Goal: Check status: Check status

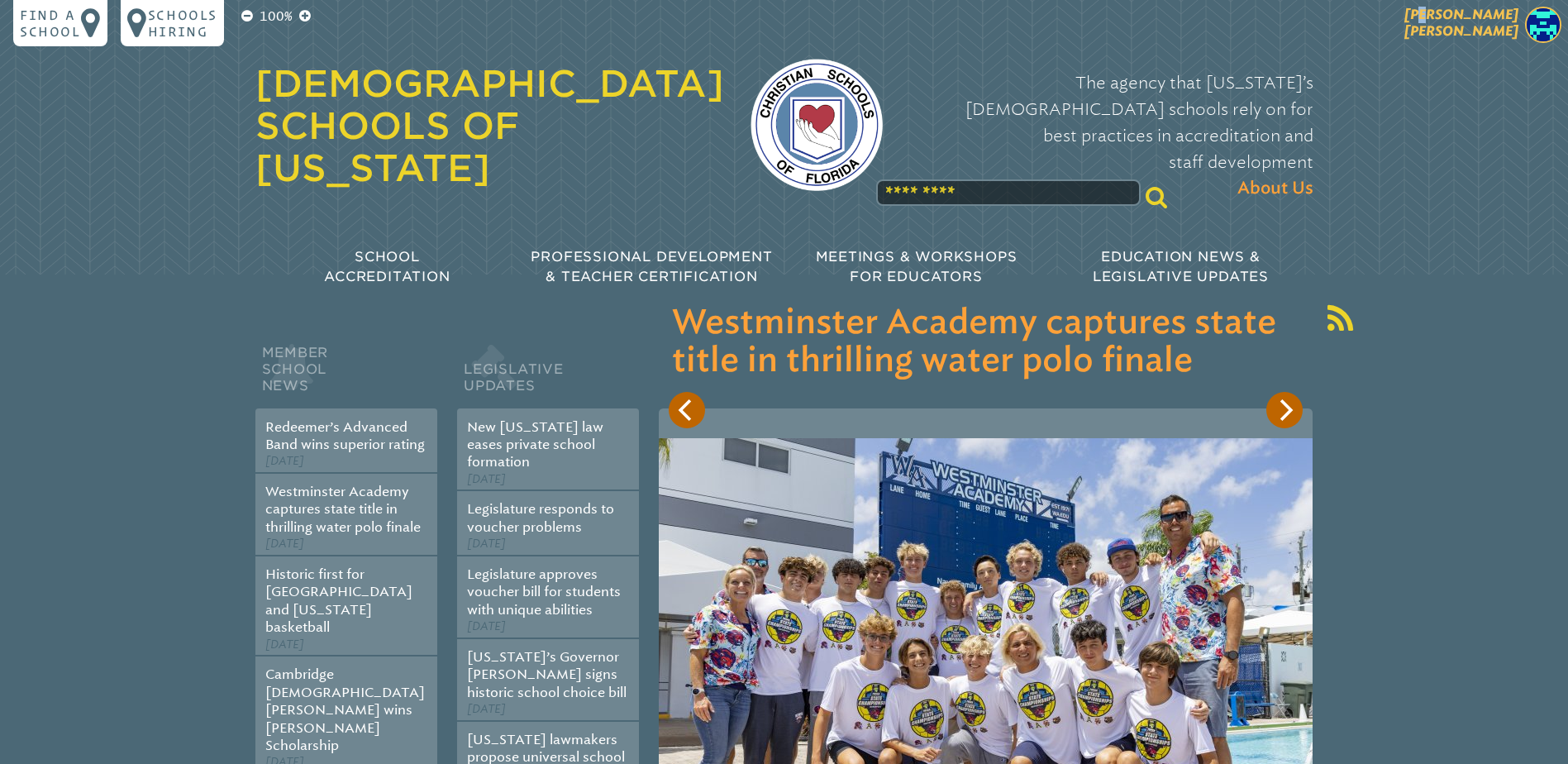
click at [1511, 17] on span "[PERSON_NAME]" at bounding box center [1461, 23] width 114 height 32
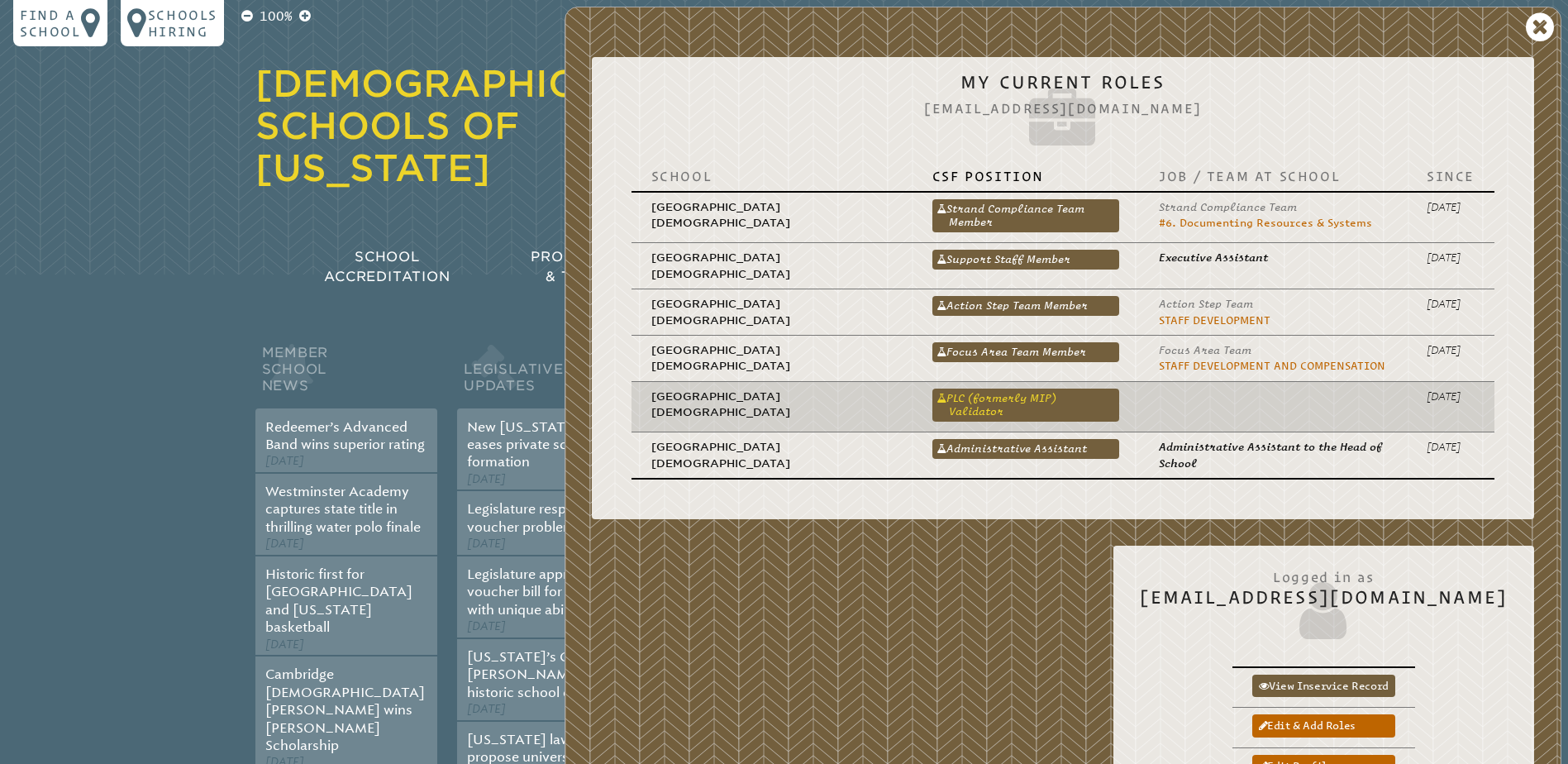
click at [1055, 397] on link "PLC (formerly MIP) Validator" at bounding box center [1026, 404] width 187 height 33
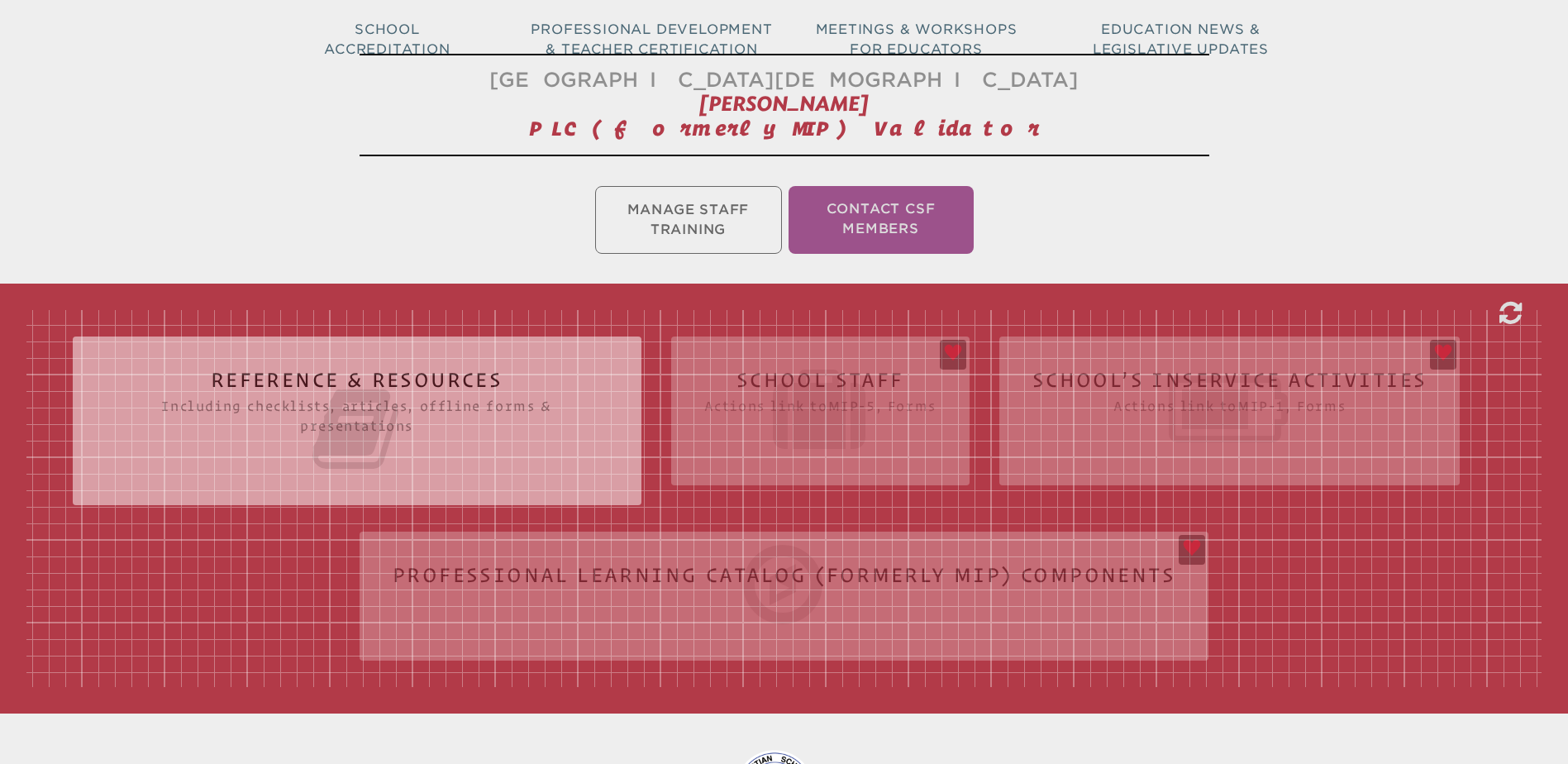
scroll to position [331, 0]
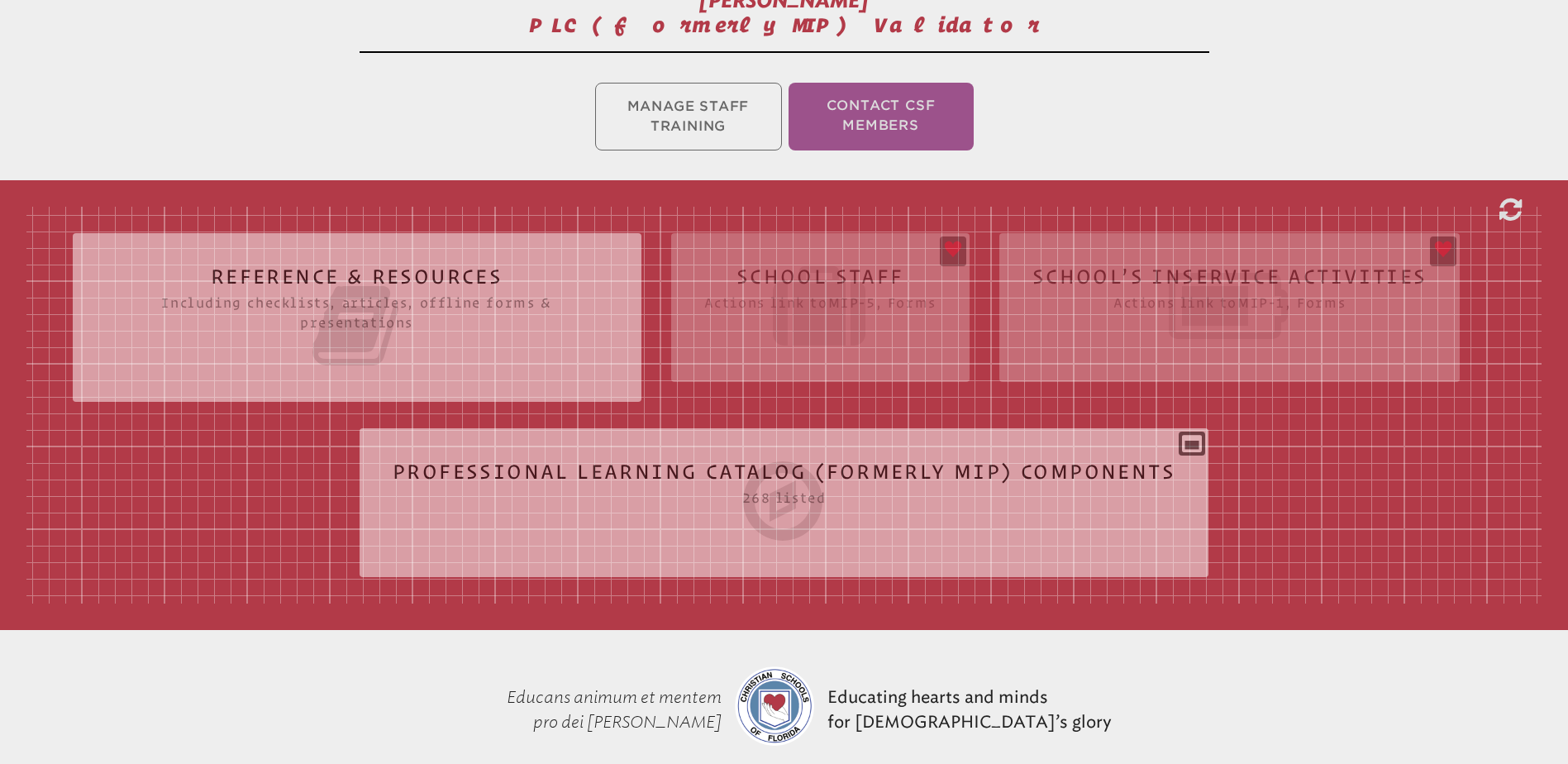
click at [846, 278] on div "Reference & Resources Including checklists, articles, offline forms & presentat…" at bounding box center [784, 404] width 1515 height 396
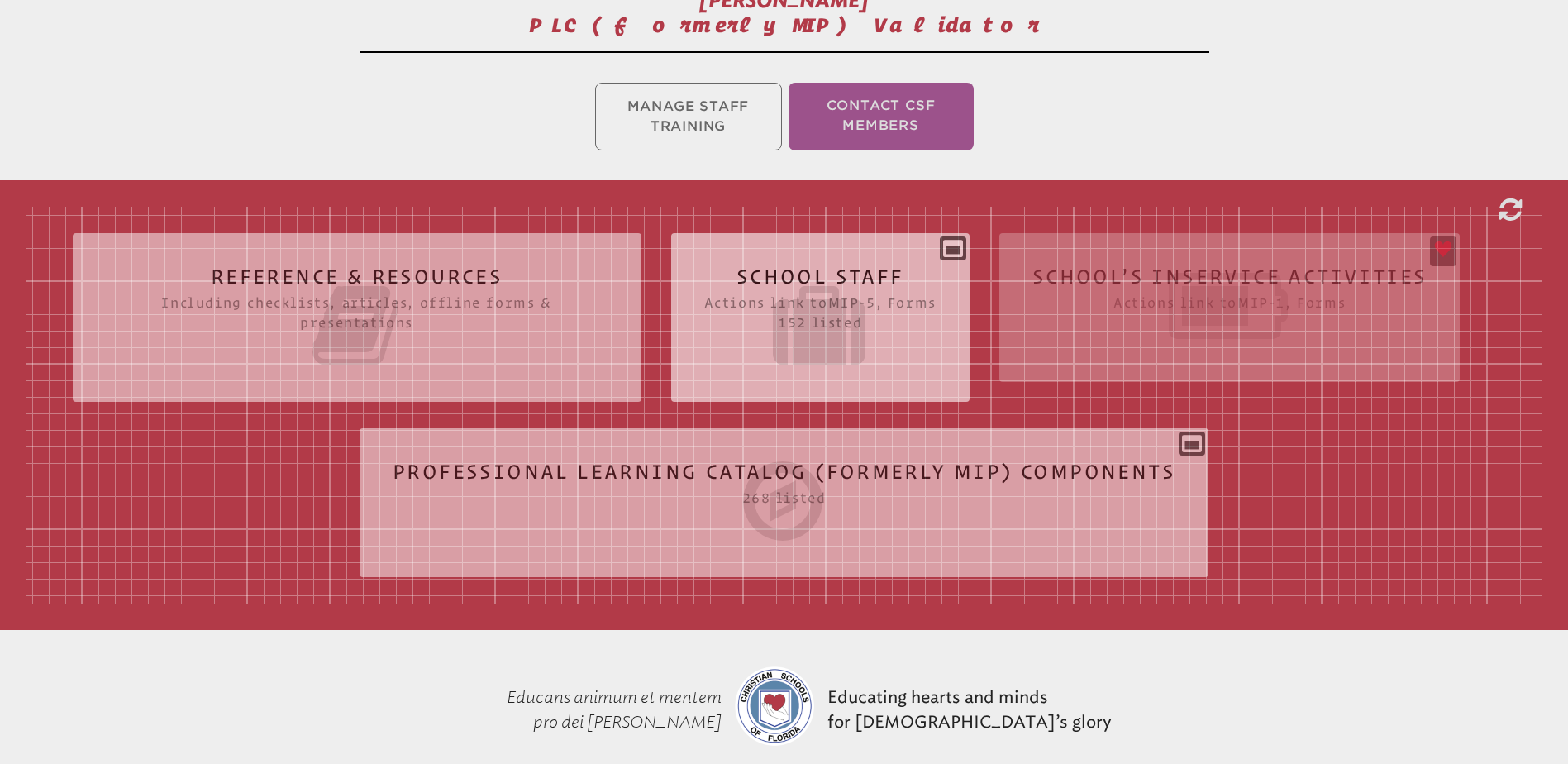
click at [848, 274] on h2 "School Staff Actions link to mip-5 , Forms 152 listed" at bounding box center [820, 319] width 232 height 106
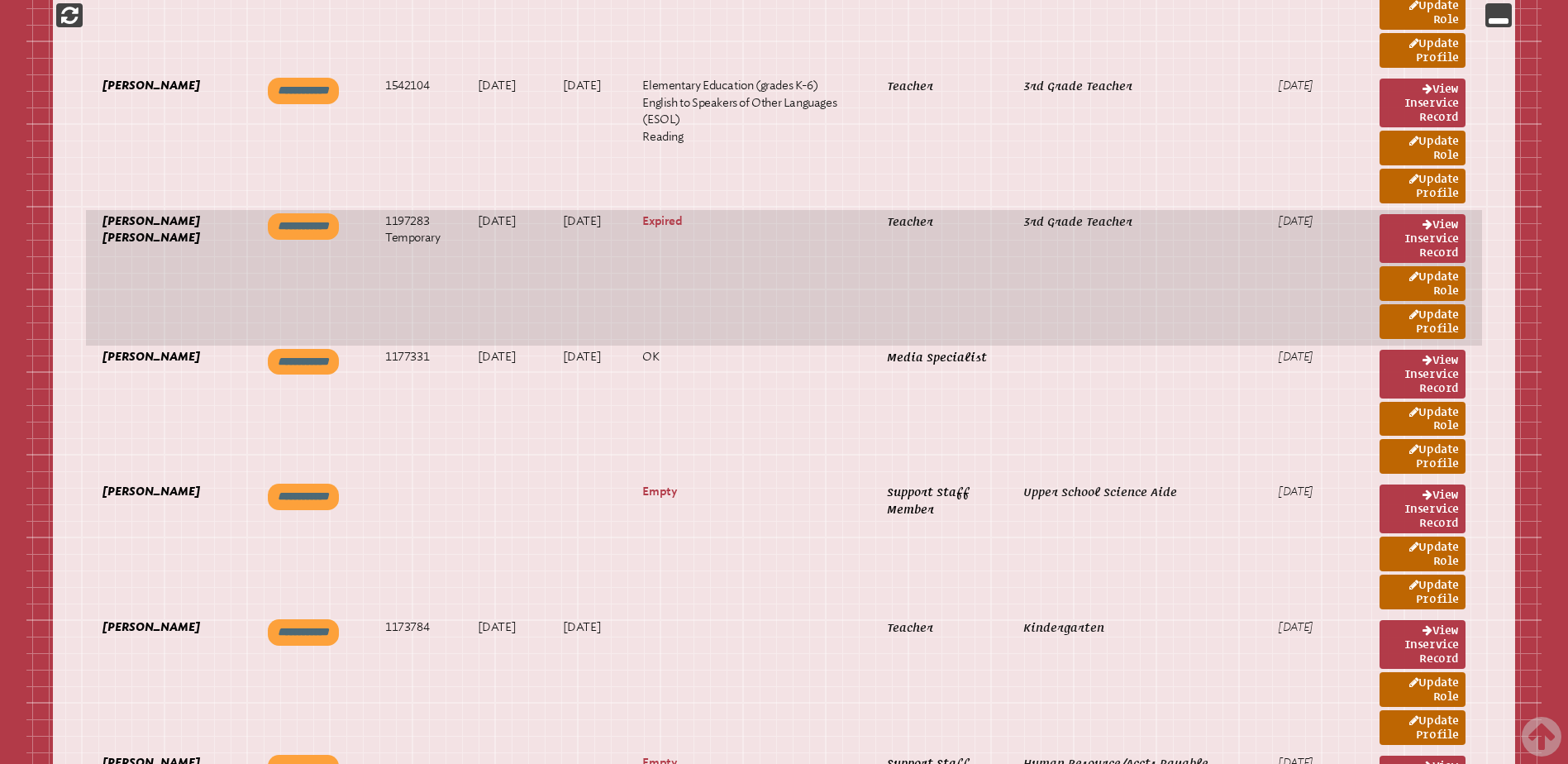
scroll to position [7107, 0]
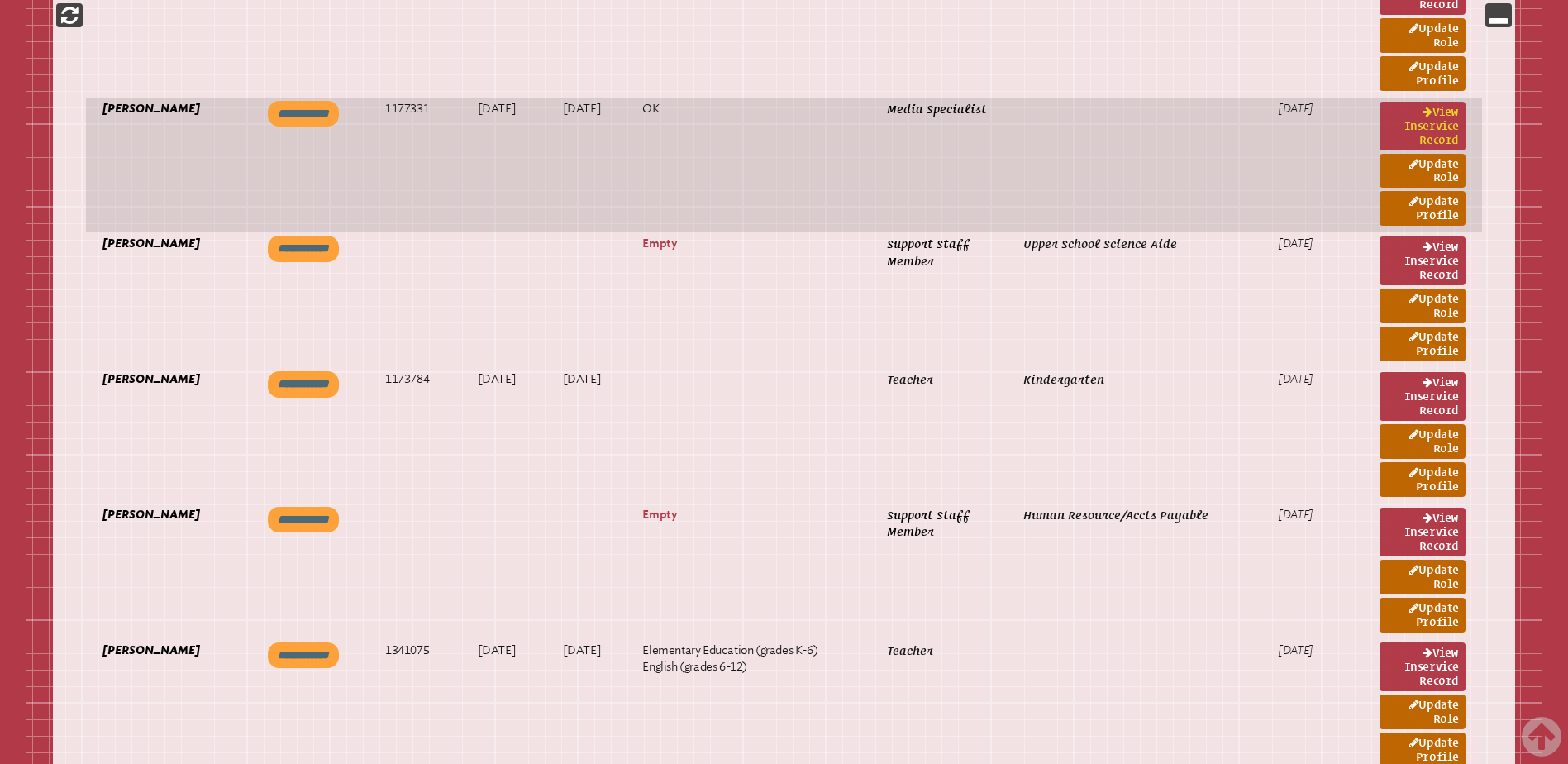
click at [1395, 119] on link "View inservice record" at bounding box center [1423, 126] width 86 height 49
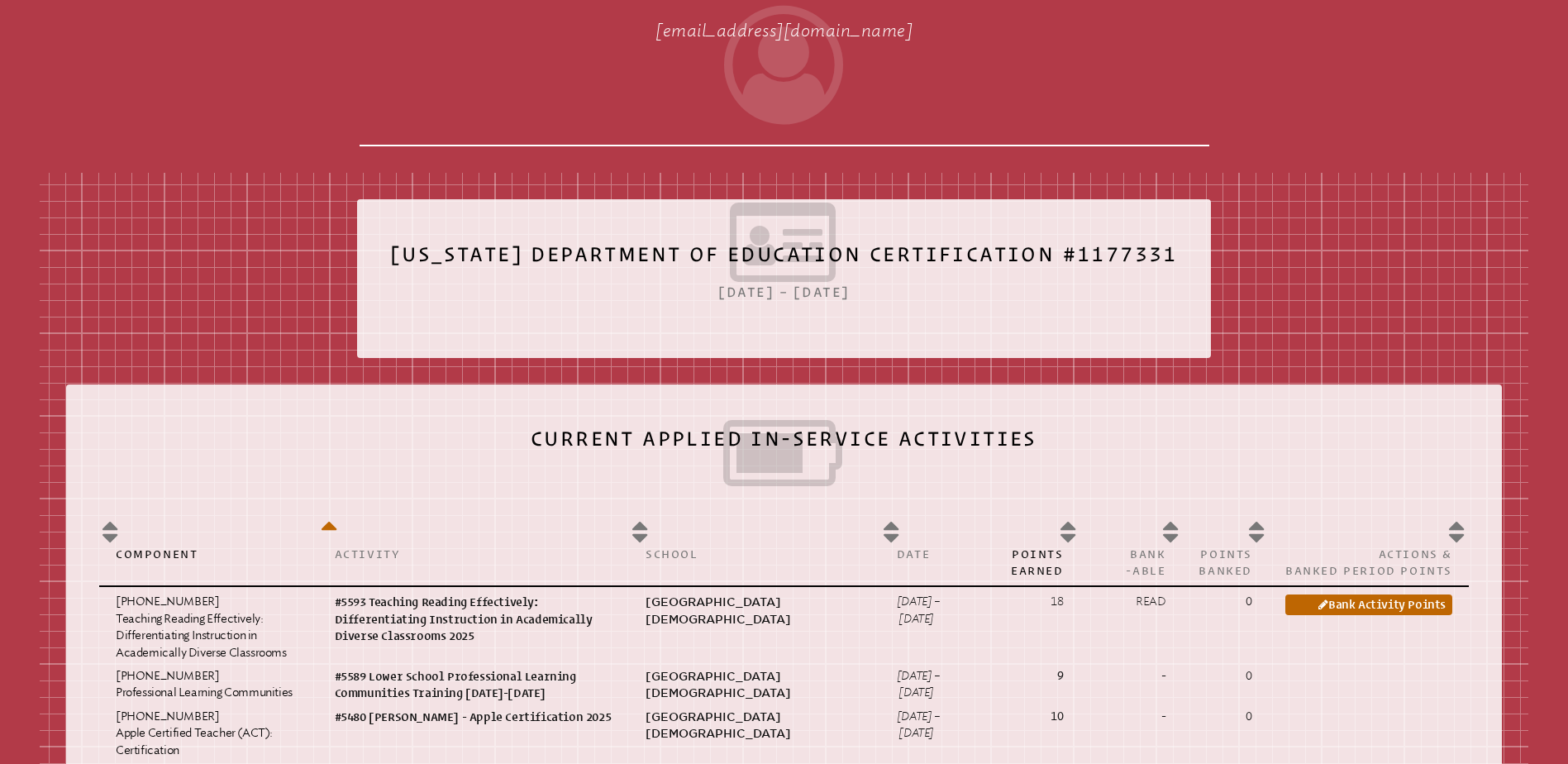
scroll to position [83, 0]
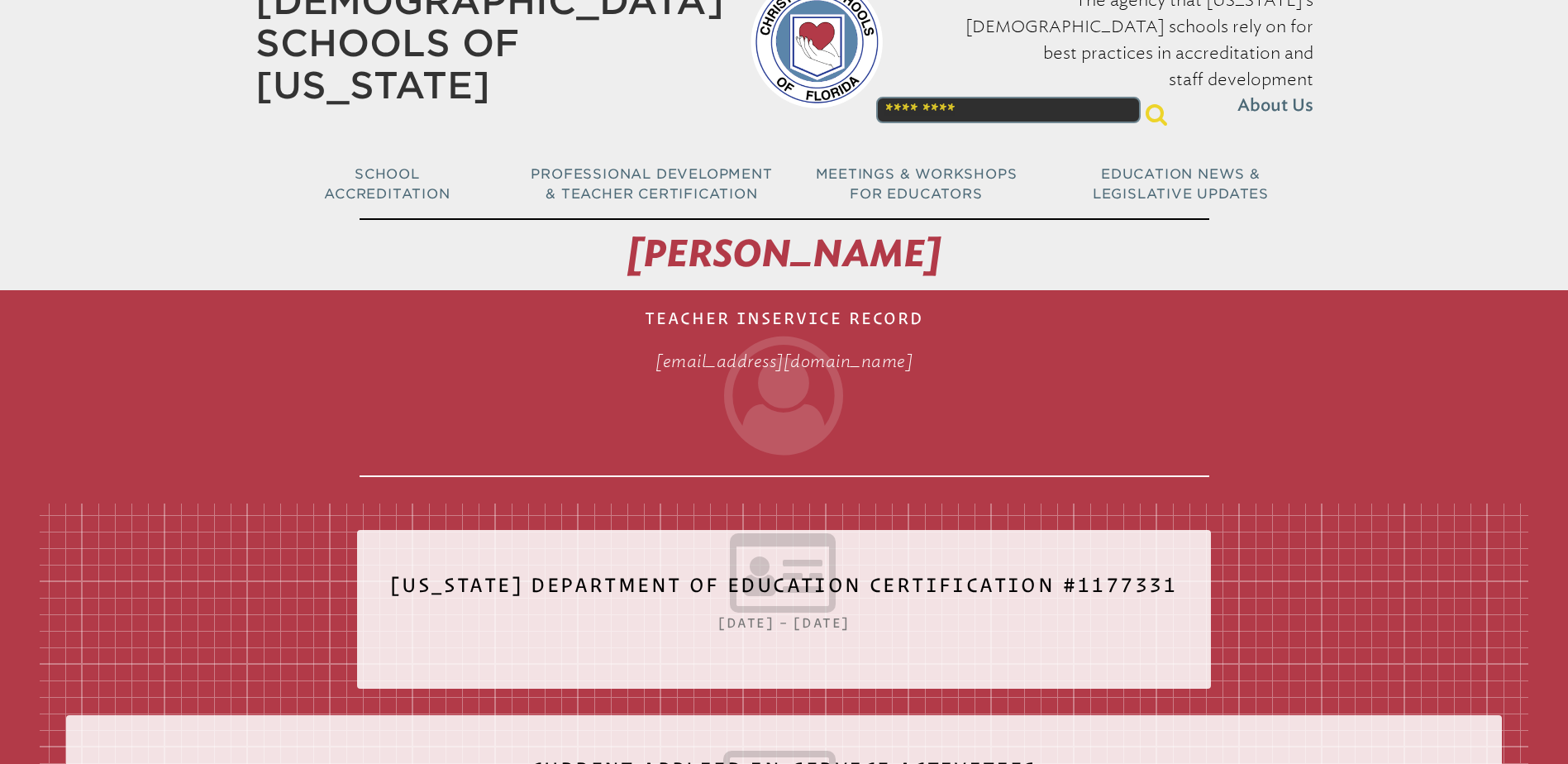
click at [625, 244] on h1 "[PERSON_NAME]" at bounding box center [784, 254] width 850 height 72
click at [634, 245] on h1 "Hayley Harris" at bounding box center [784, 254] width 850 height 72
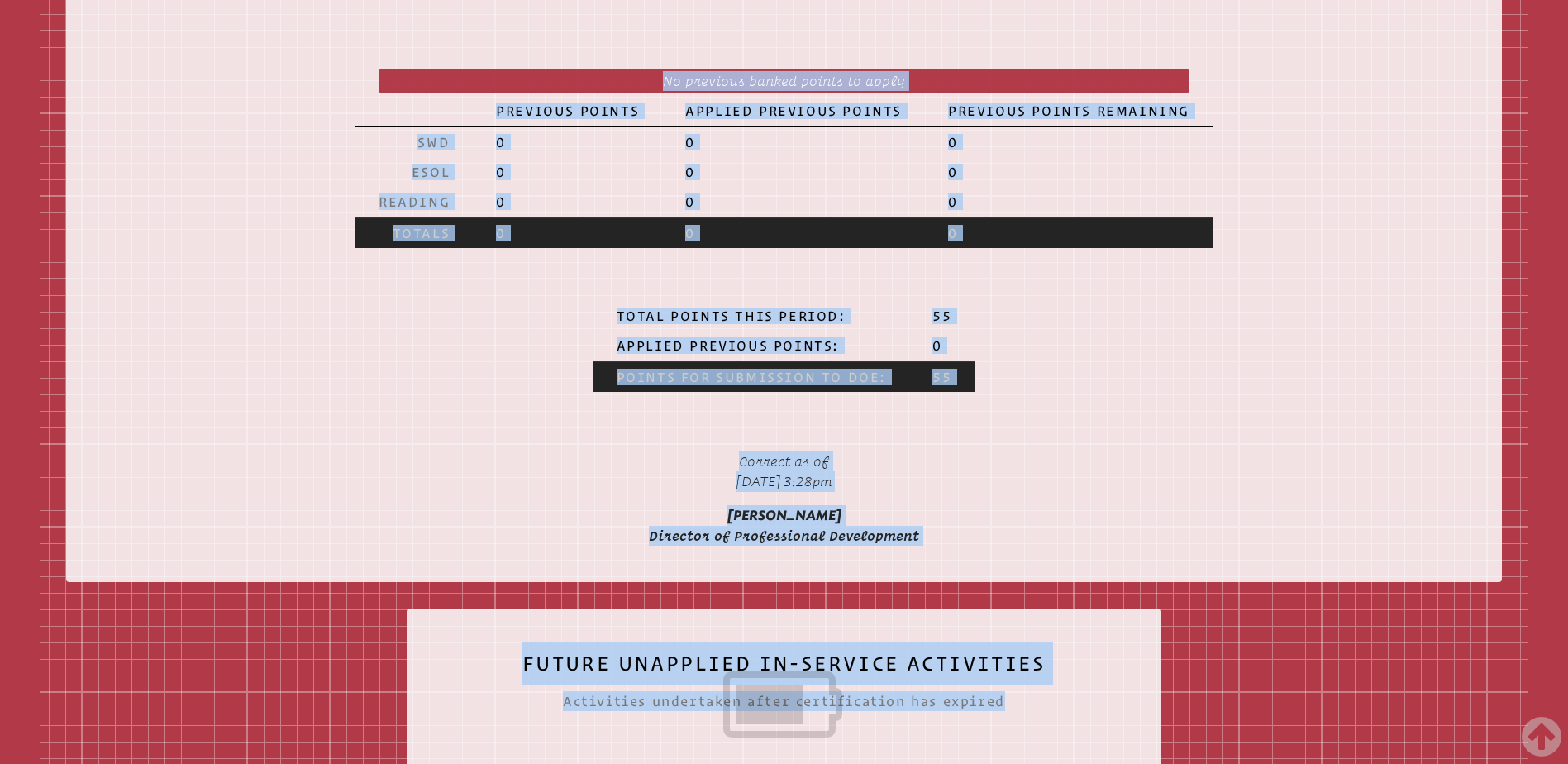
scroll to position [1583, 0]
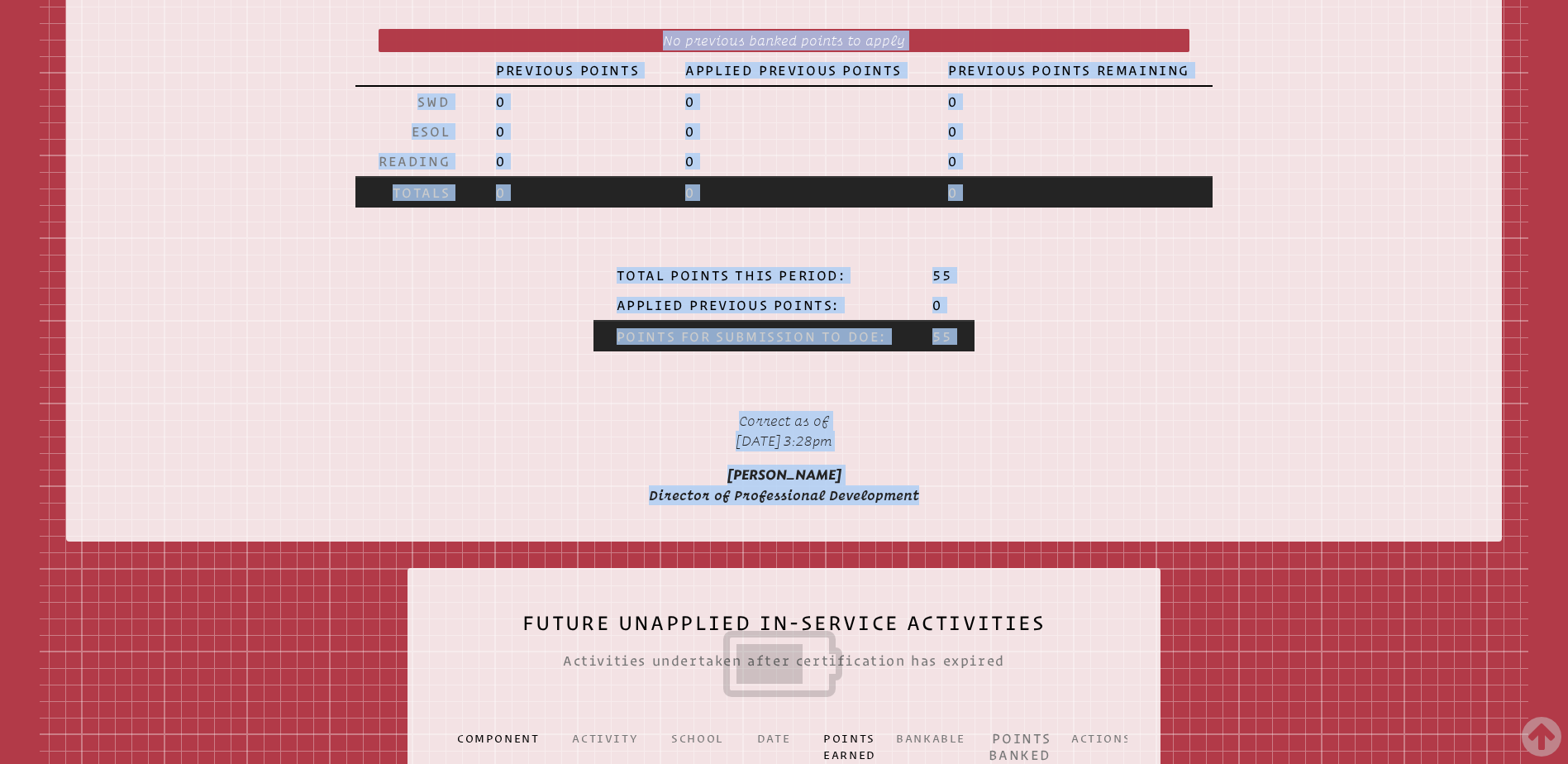
drag, startPoint x: 635, startPoint y: 250, endPoint x: 1005, endPoint y: 543, distance: 472.0
click at [1005, 543] on div "Hayley Harris Teacher Inservice Record hharris@ccslancers.com Florida Departmen…" at bounding box center [784, 159] width 1568 height 2884
copy div "Hayley Harris Teacher Inservice Record hharris@ccslancers.com Florida Departmen…"
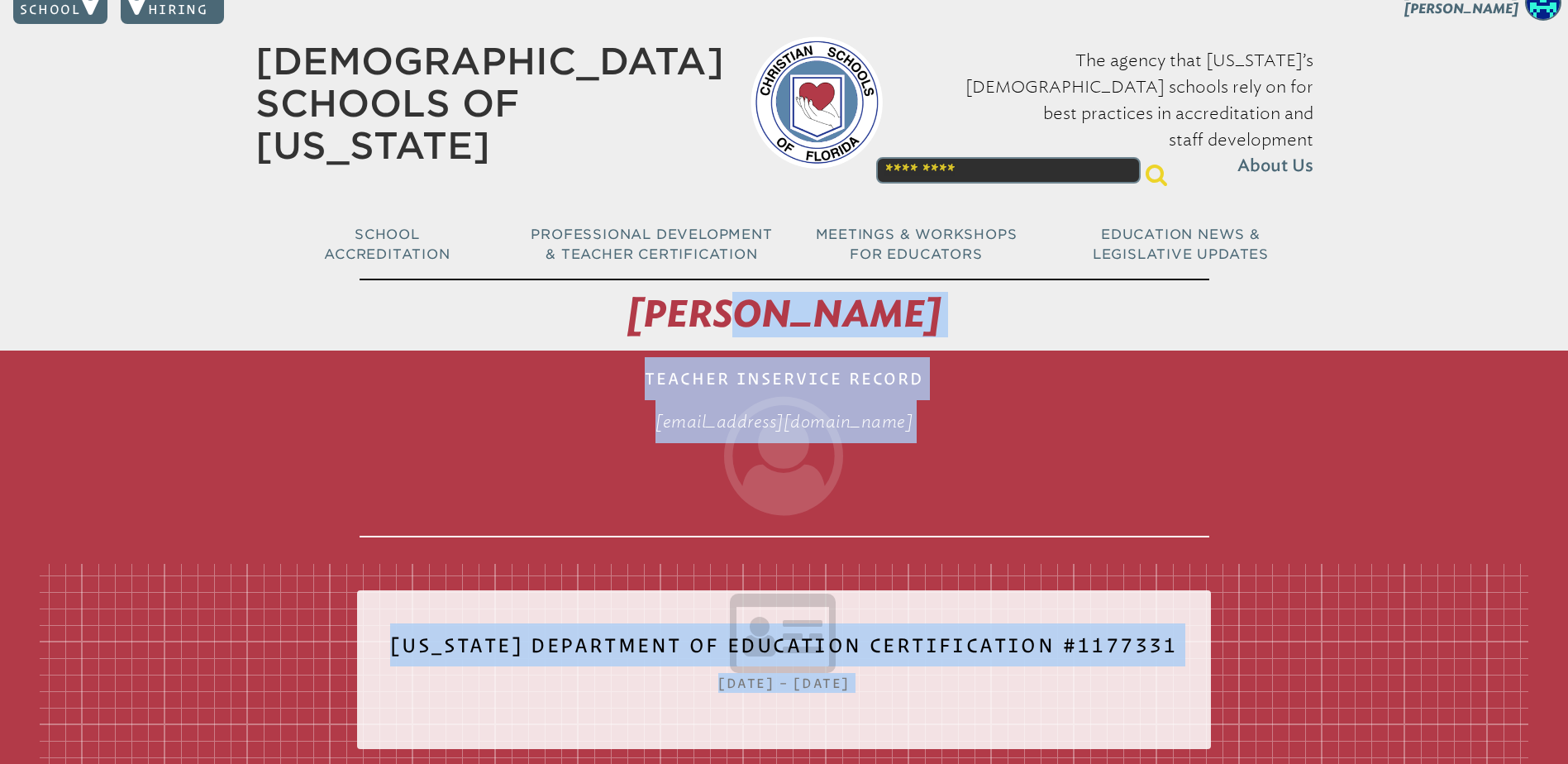
scroll to position [0, 0]
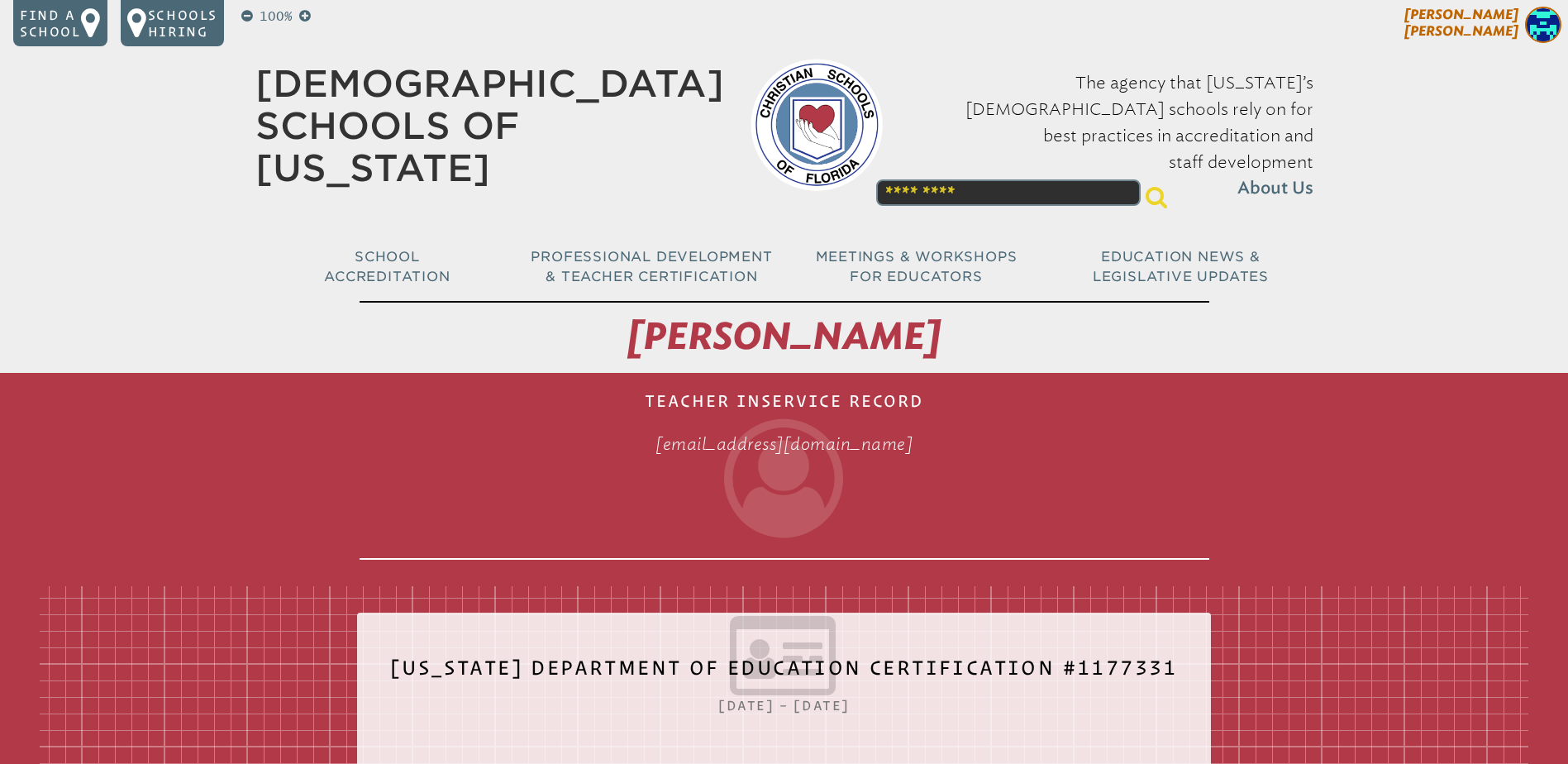
click at [1467, 24] on span "[PERSON_NAME]" at bounding box center [1461, 23] width 114 height 32
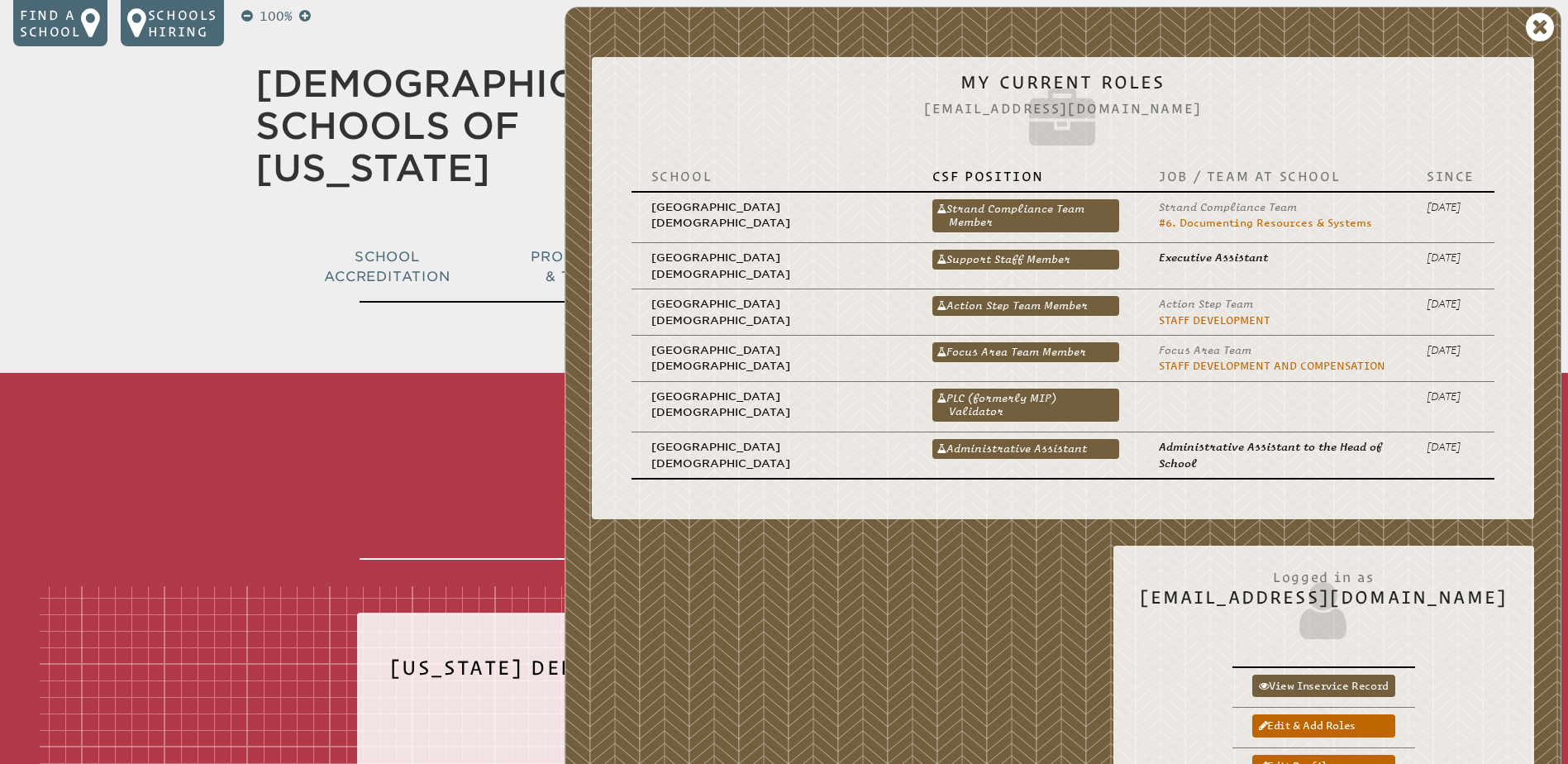
click at [1016, 399] on link "PLC (formerly MIP) Validator" at bounding box center [1026, 404] width 187 height 33
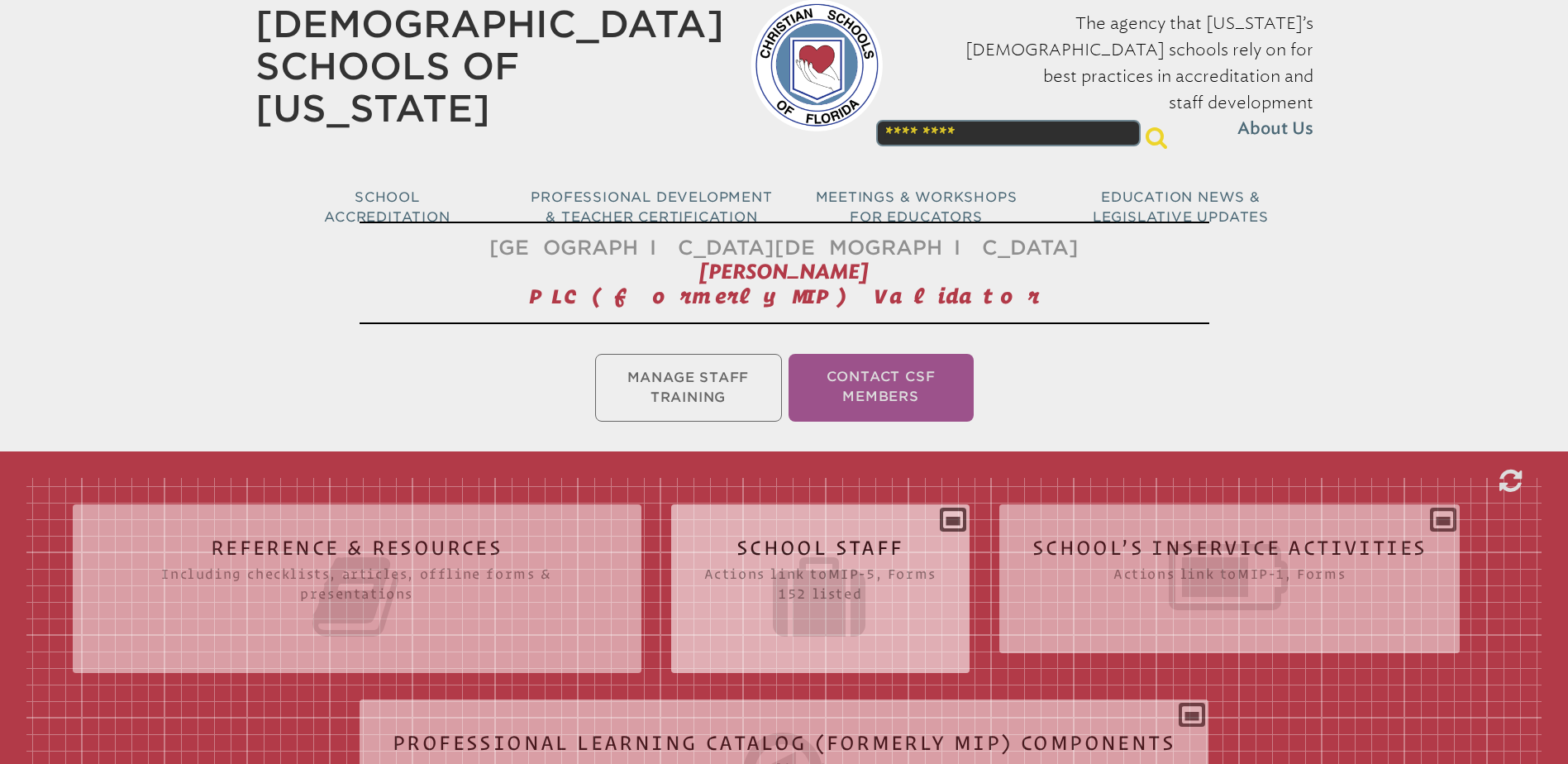
scroll to position [165, 0]
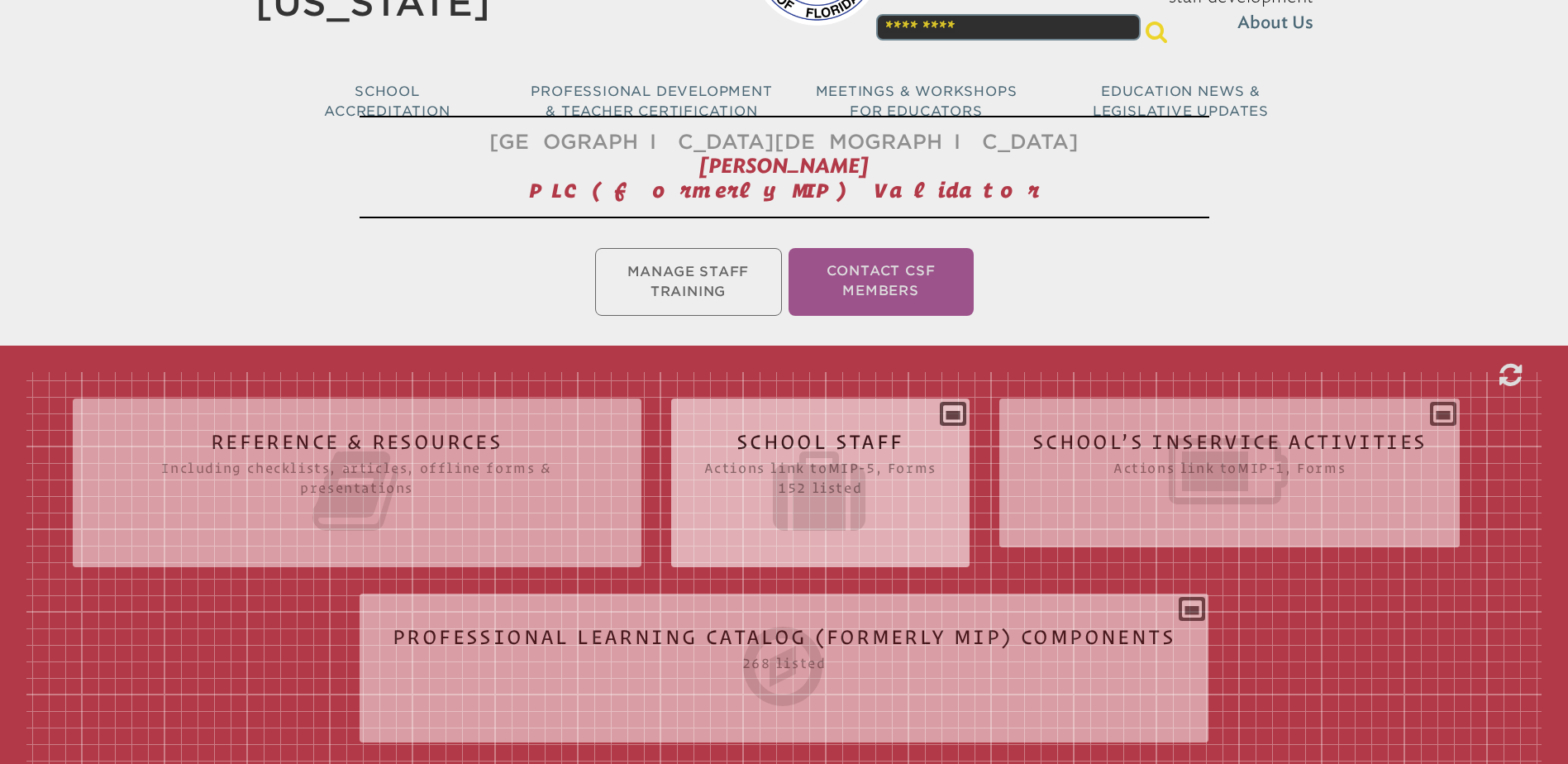
click at [852, 437] on h2 "School Staff Actions link to mip-5 , Forms 152 listed" at bounding box center [820, 484] width 232 height 106
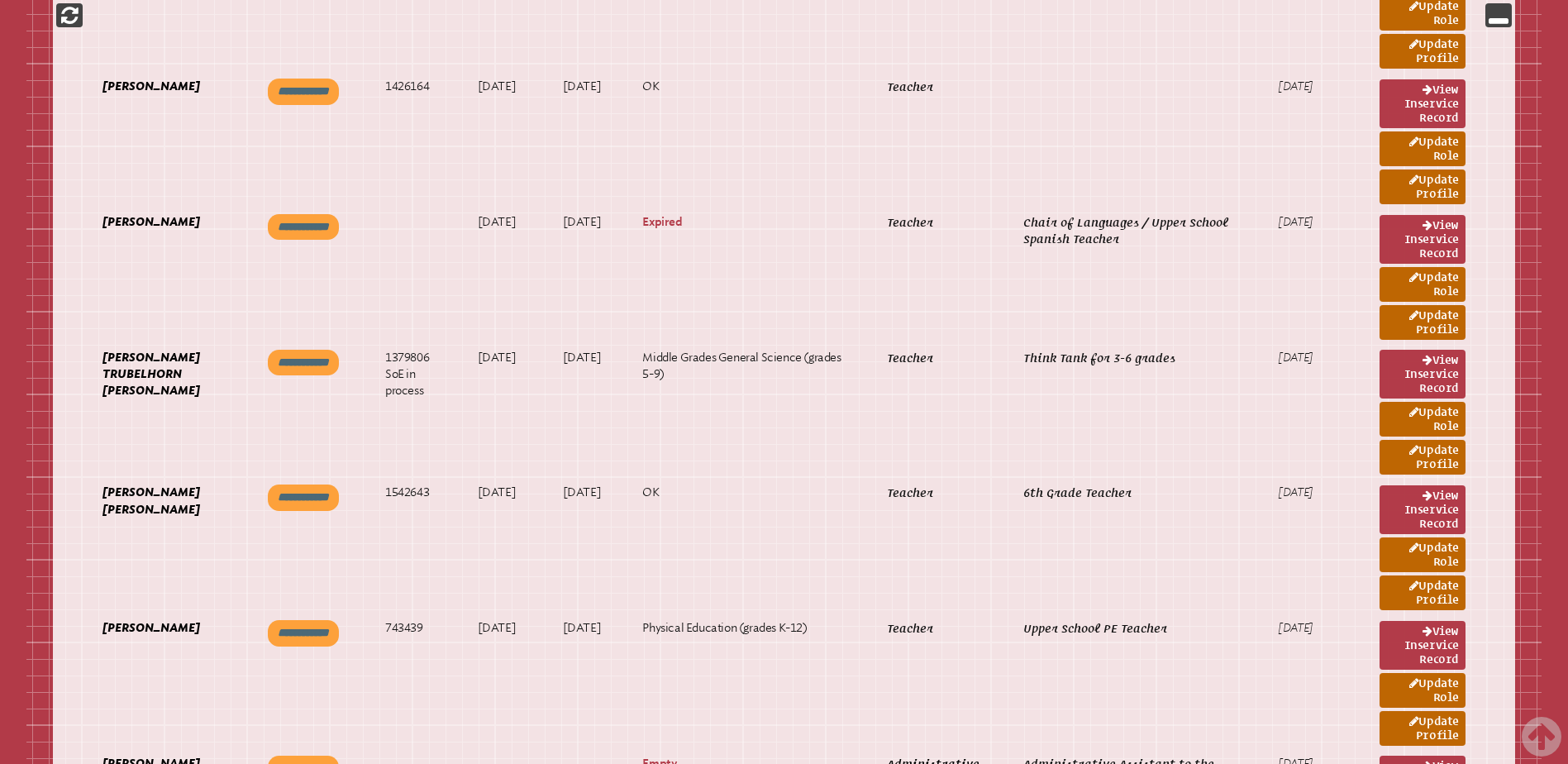
scroll to position [9586, 0]
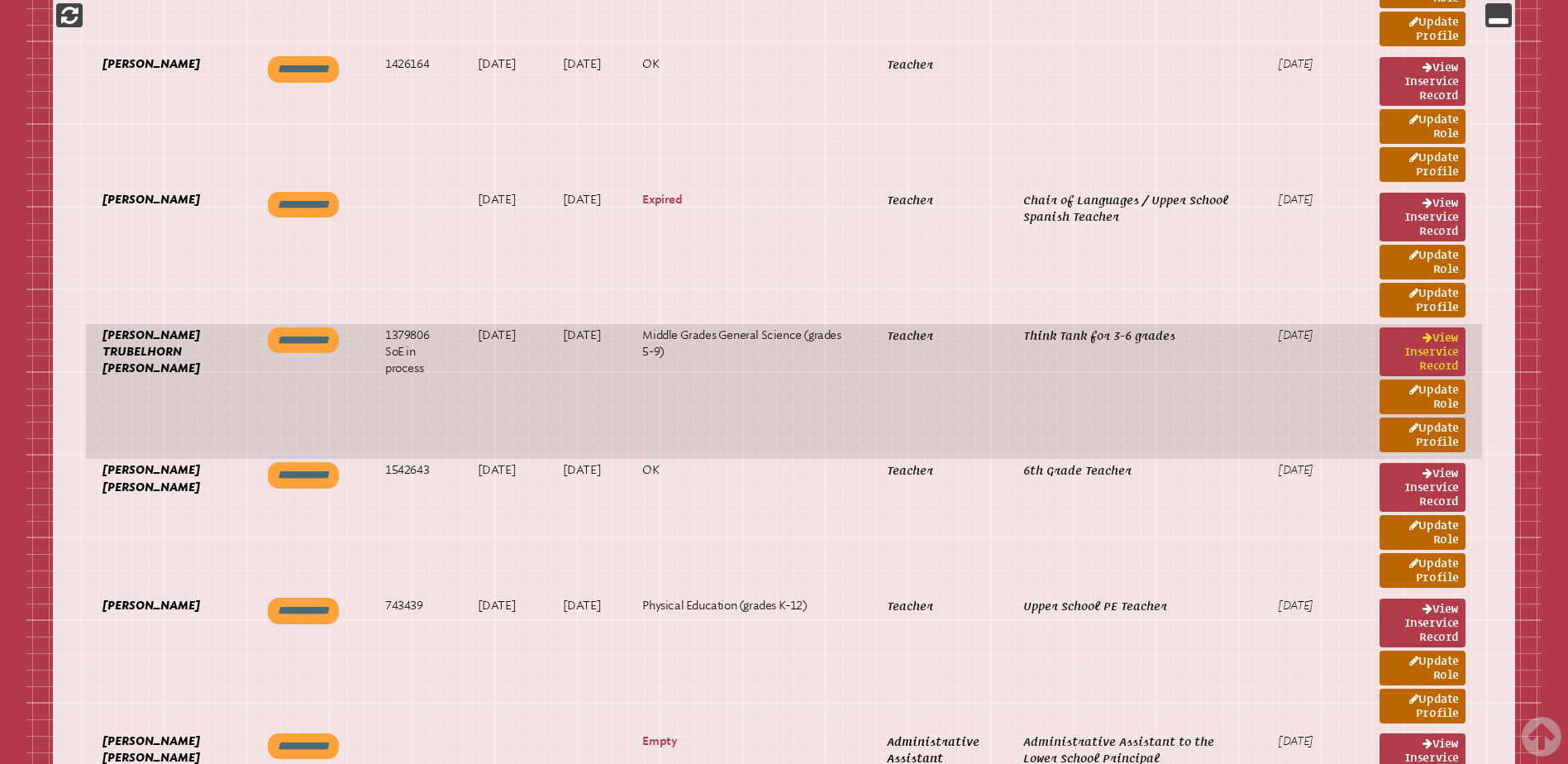
click at [1386, 334] on link "View inservice record" at bounding box center [1423, 352] width 86 height 49
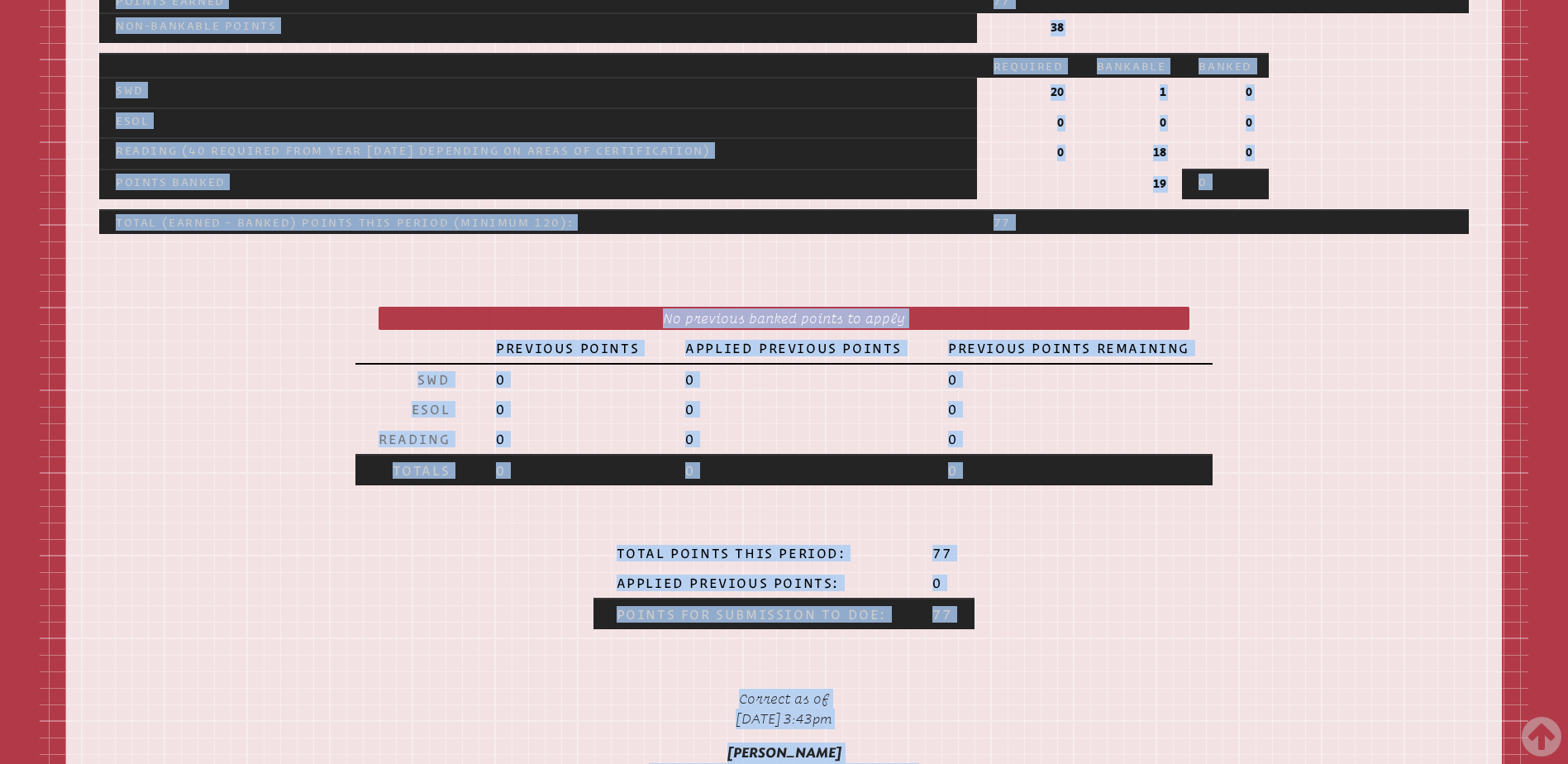
scroll to position [1671, 0]
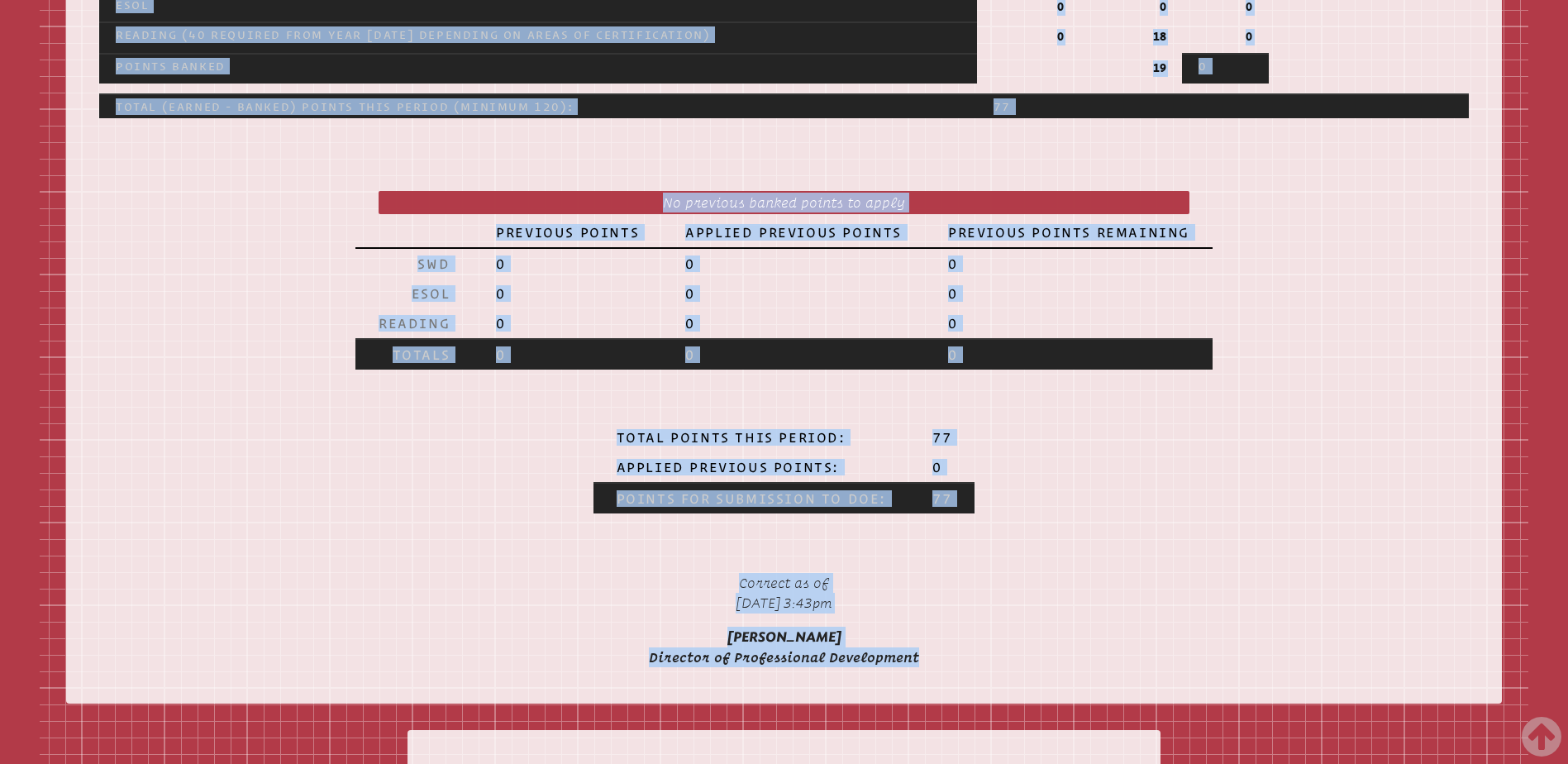
drag, startPoint x: 575, startPoint y: 90, endPoint x: 960, endPoint y: 699, distance: 720.5
click at [960, 699] on div "Annelise LaRussa Teacher Inservice Record alarussa@ccslancers.com Florida Depar…" at bounding box center [784, 549] width 1568 height 3840
copy div "Annelise LaRussa Teacher Inservice Record alarussa@ccslancers.com Florida Depar…"
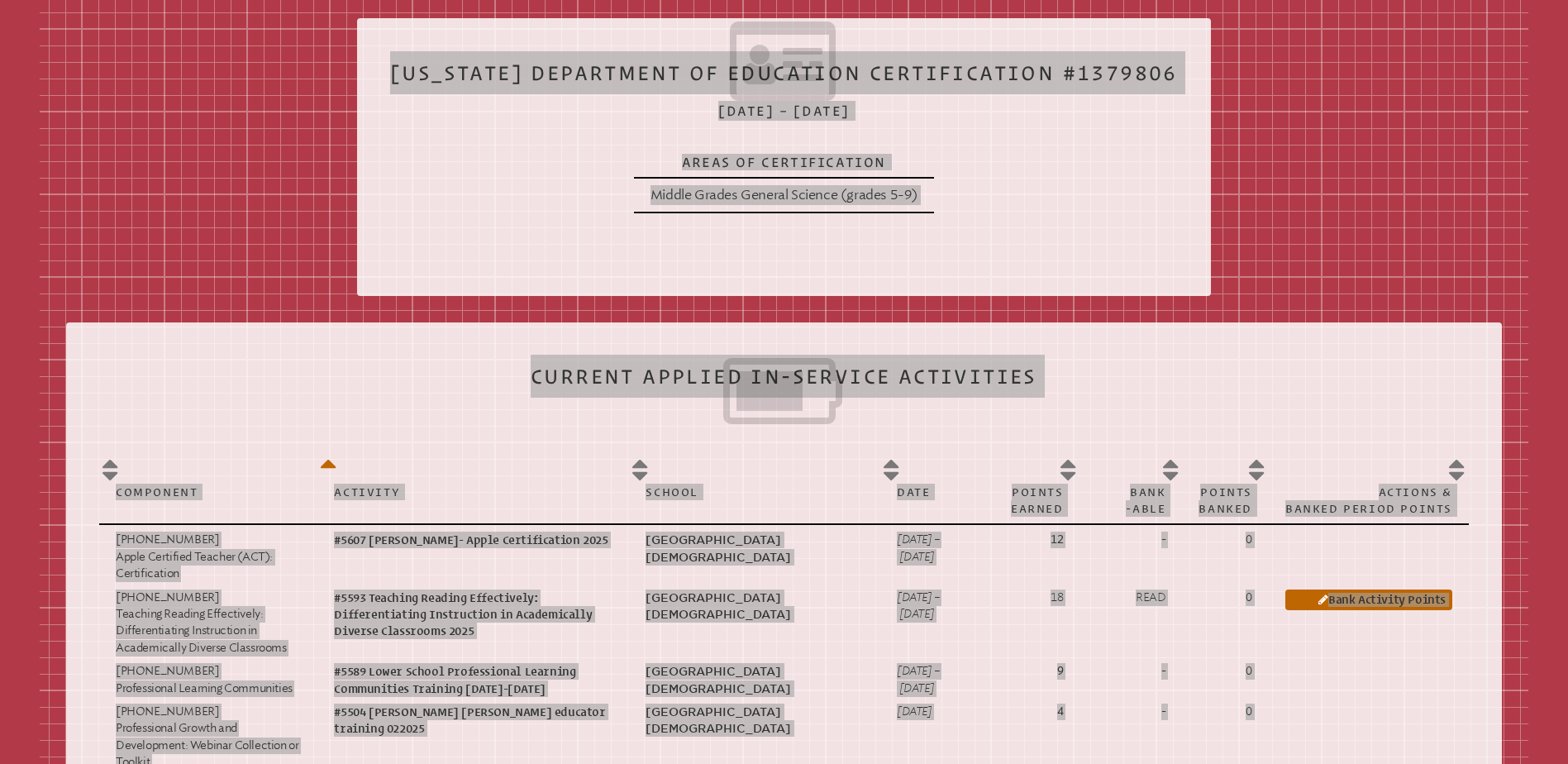
scroll to position [266, 0]
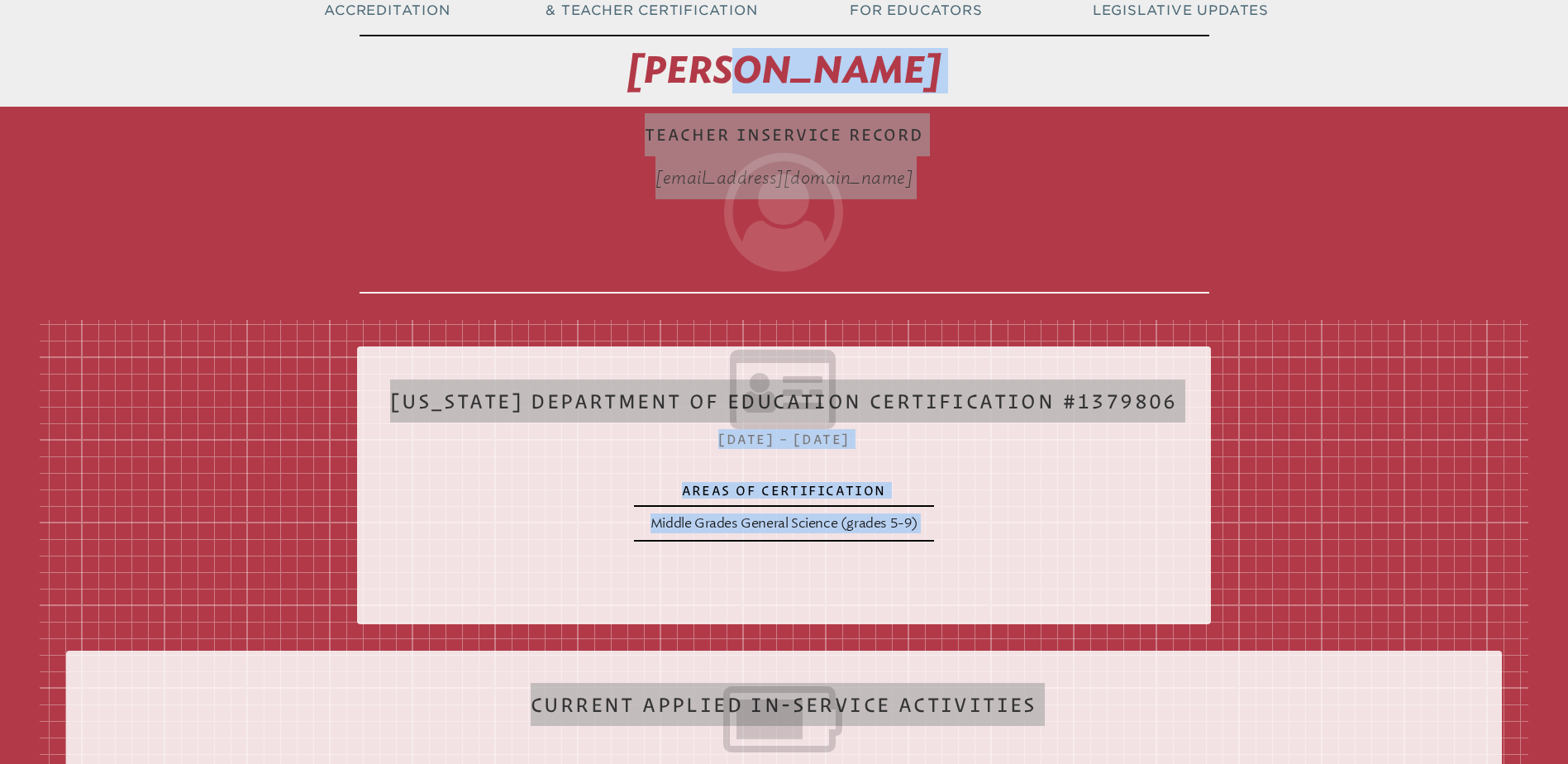
click at [452, 471] on div "Florida Department of Education Certification #1379806 July 1, 2024 – June 30, …" at bounding box center [783, 478] width 854 height 238
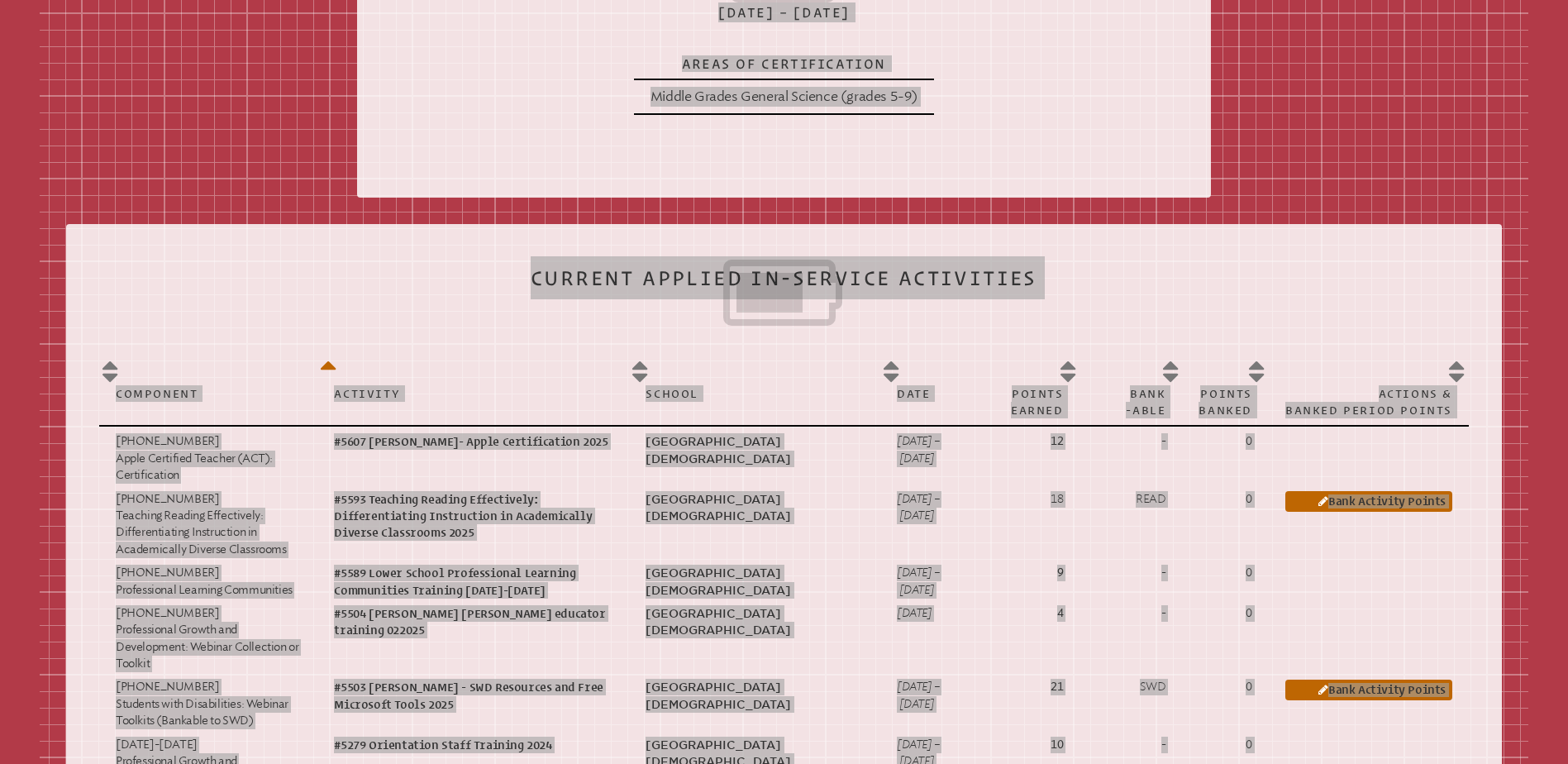
scroll to position [762, 0]
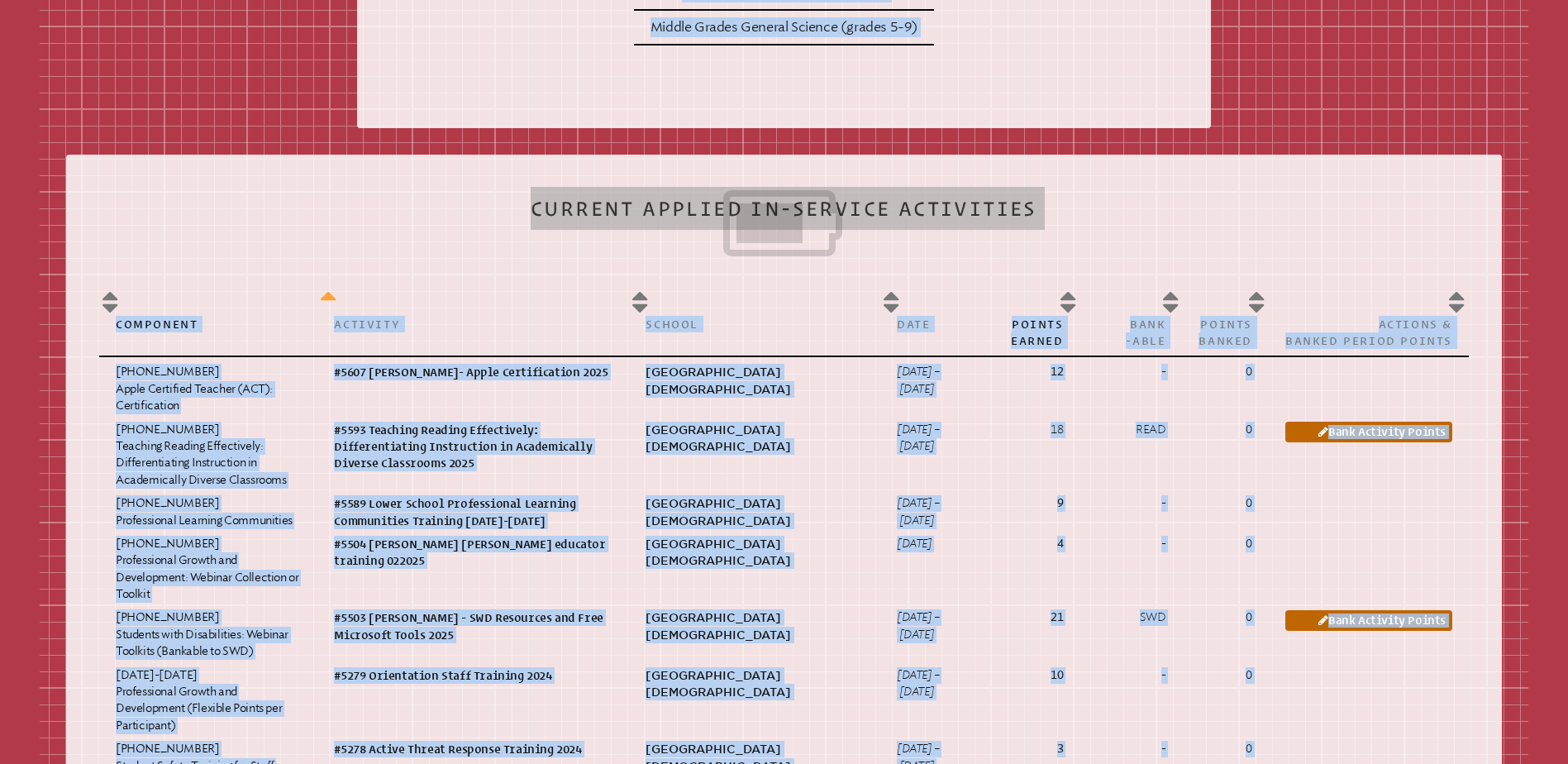
click at [481, 309] on th "Activity" at bounding box center [473, 320] width 312 height 74
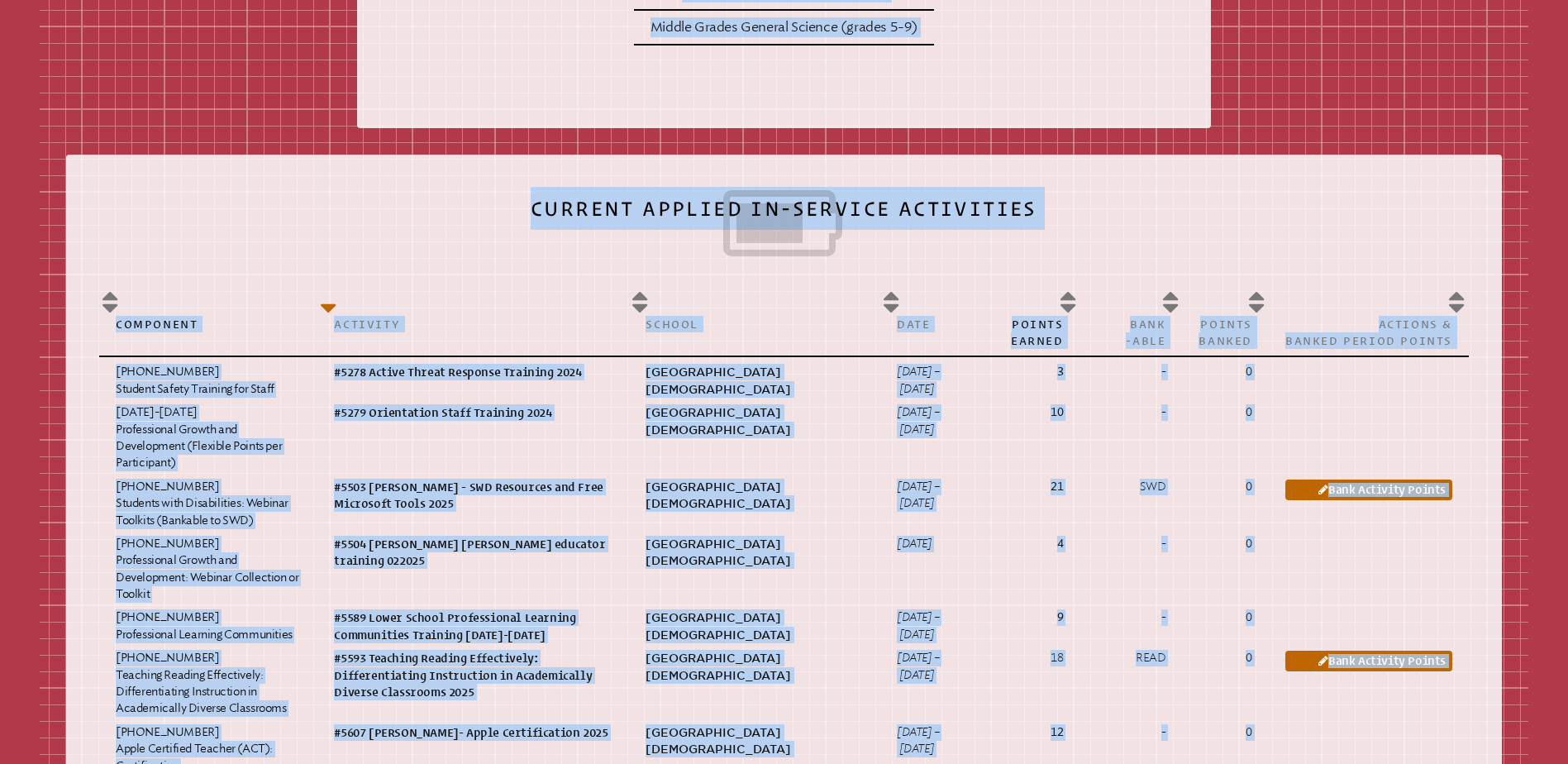
click at [483, 292] on div "Component Activity School Date Points Earned Bank -able Points Banked Actions &…" at bounding box center [783, 680] width 1396 height 824
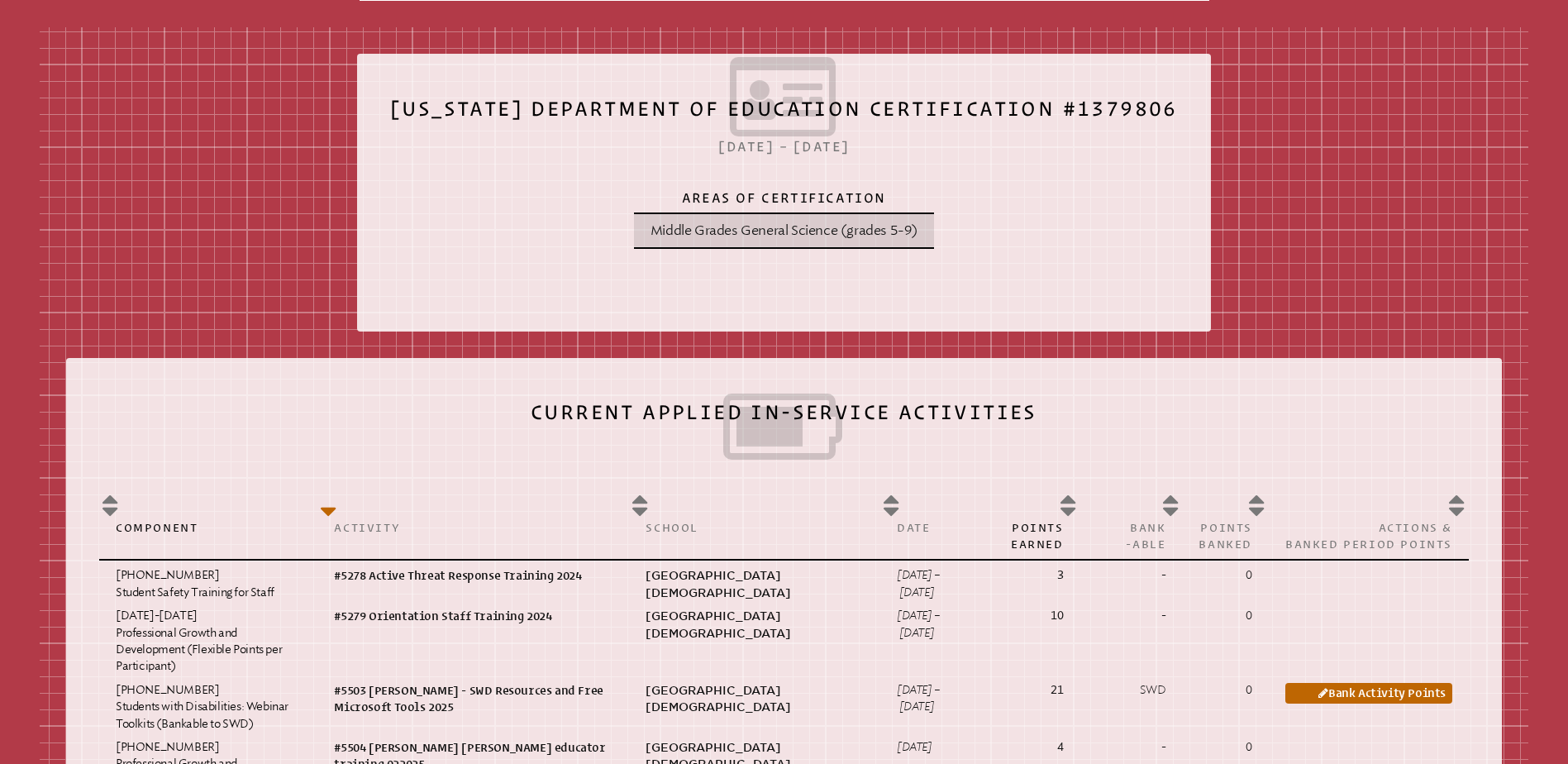
scroll to position [514, 0]
